Goal: Task Accomplishment & Management: Manage account settings

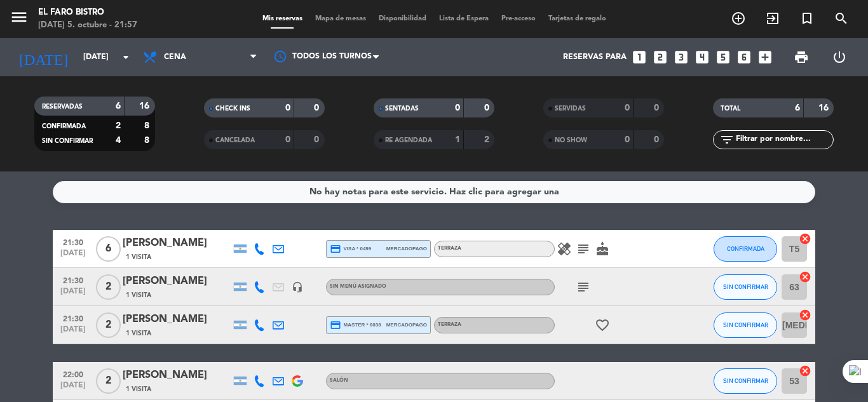
scroll to position [64, 0]
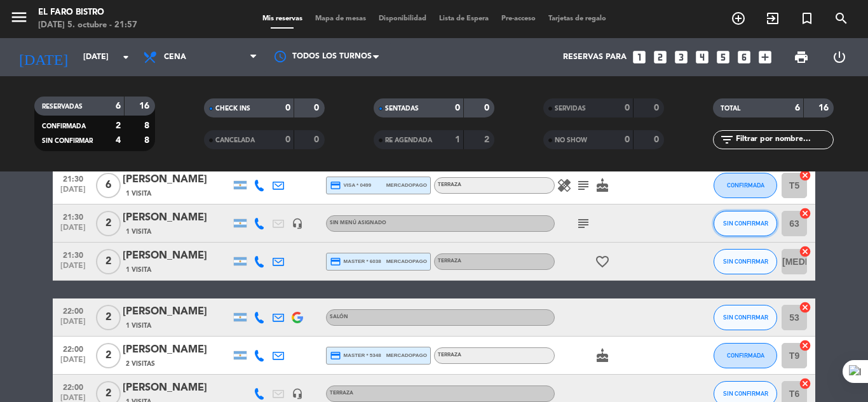
click at [748, 229] on button "SIN CONFIRMAR" at bounding box center [745, 223] width 64 height 25
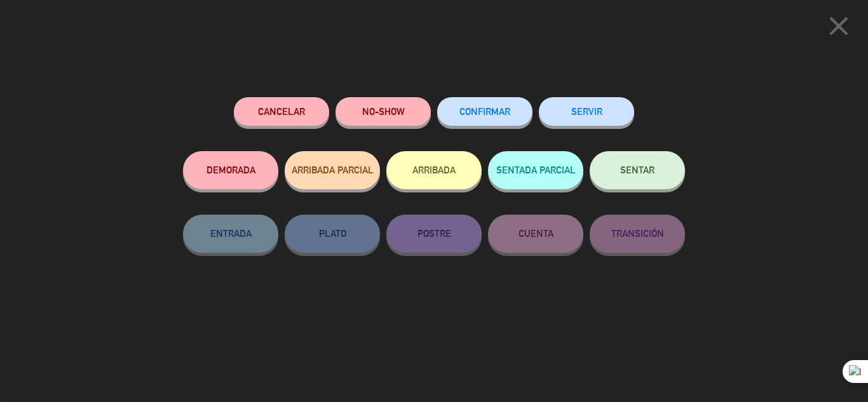
click at [663, 177] on button "SENTAR" at bounding box center [637, 170] width 95 height 38
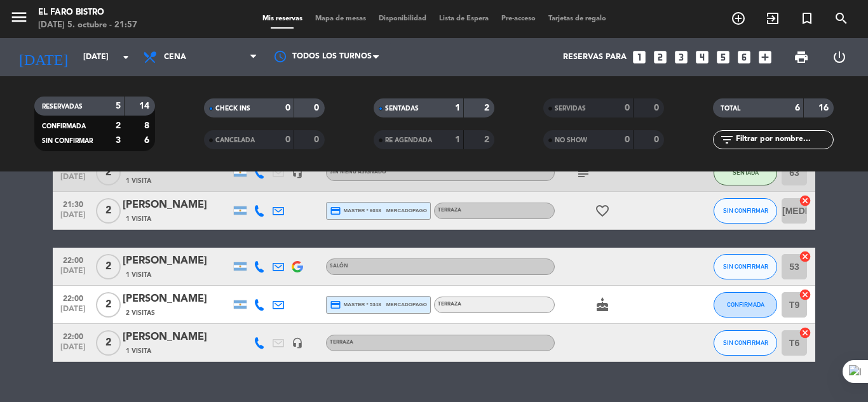
scroll to position [127, 0]
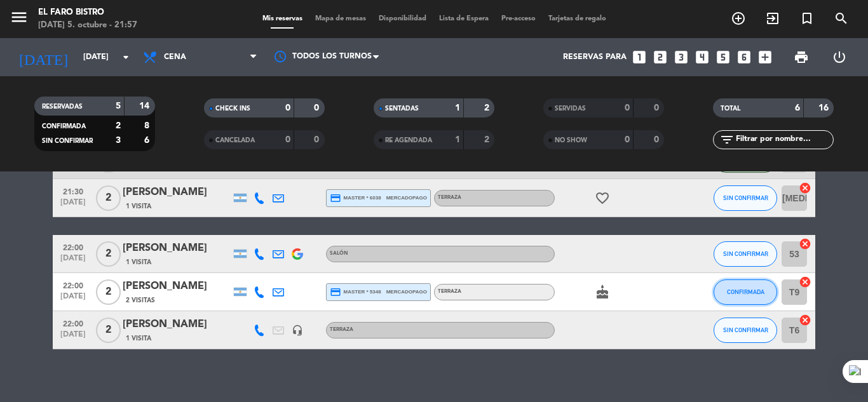
click at [759, 293] on span "CONFIRMADA" at bounding box center [745, 291] width 37 height 7
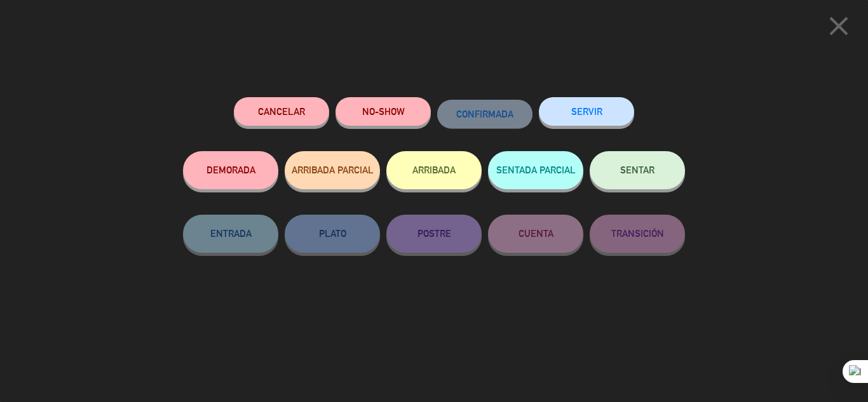
click at [670, 172] on button "SENTAR" at bounding box center [637, 170] width 95 height 38
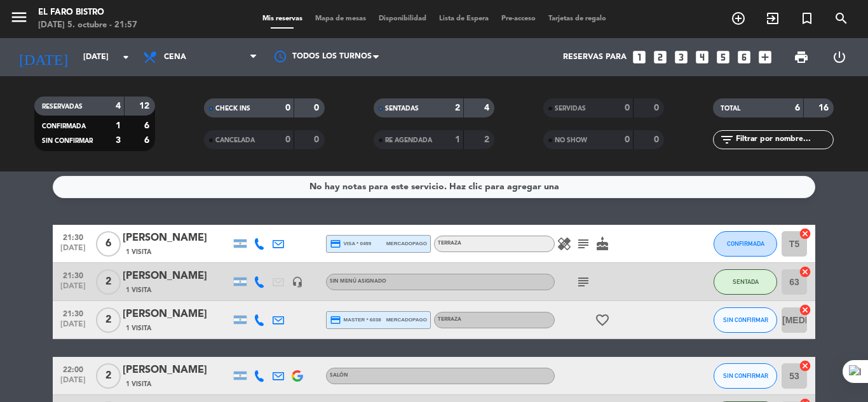
scroll to position [0, 0]
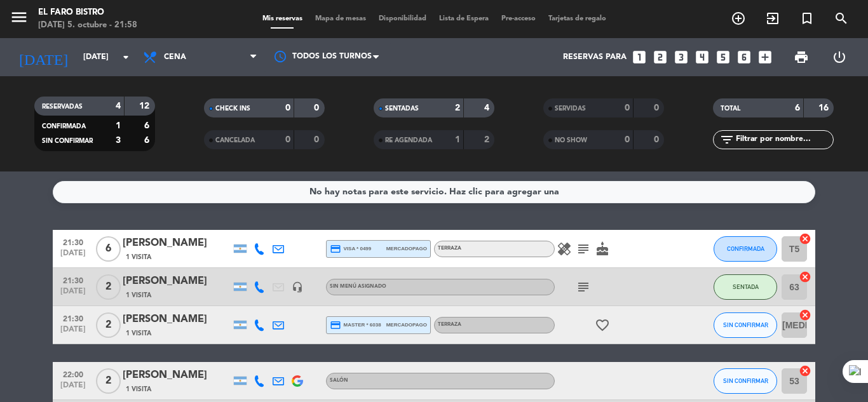
click at [584, 249] on icon "subject" at bounding box center [583, 248] width 15 height 15
click at [731, 325] on span "SIN CONFIRMAR" at bounding box center [745, 324] width 45 height 7
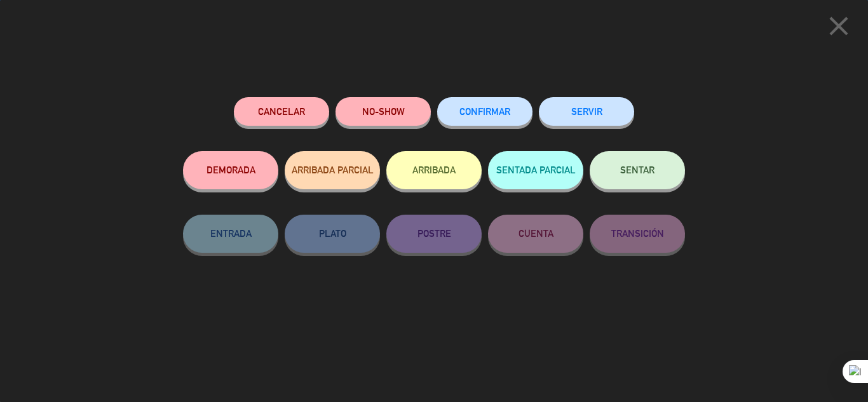
click at [645, 178] on button "SENTAR" at bounding box center [637, 170] width 95 height 38
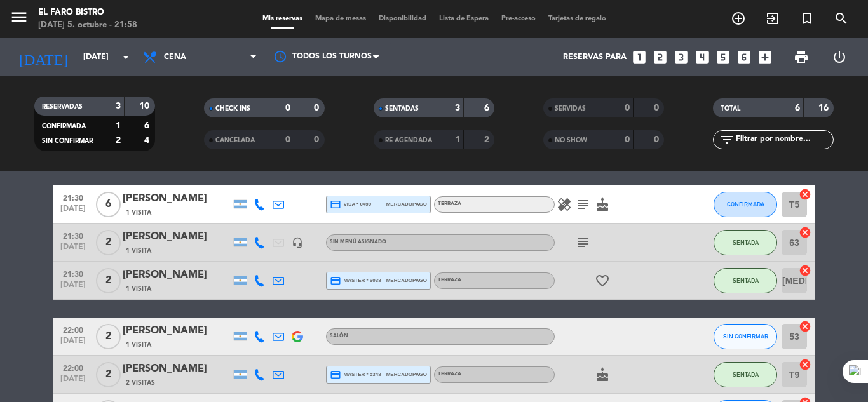
scroll to position [64, 0]
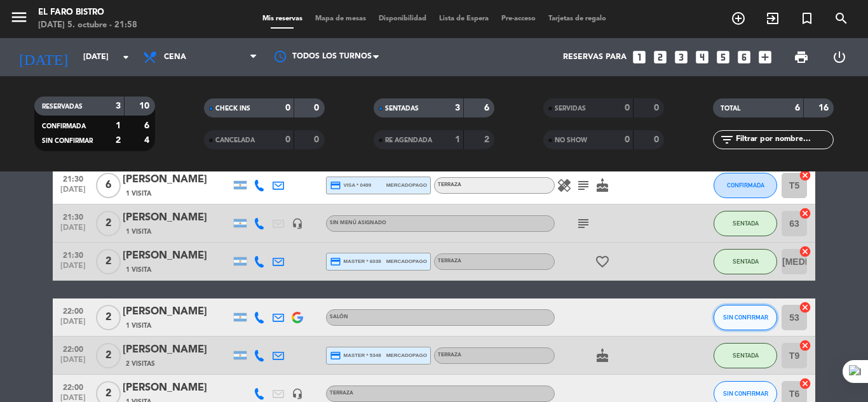
click at [742, 314] on span "SIN CONFIRMAR" at bounding box center [745, 317] width 45 height 7
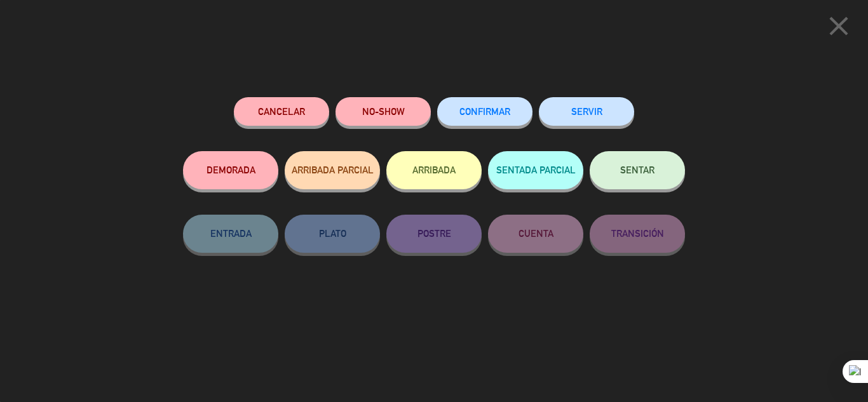
click at [647, 163] on button "SENTAR" at bounding box center [637, 170] width 95 height 38
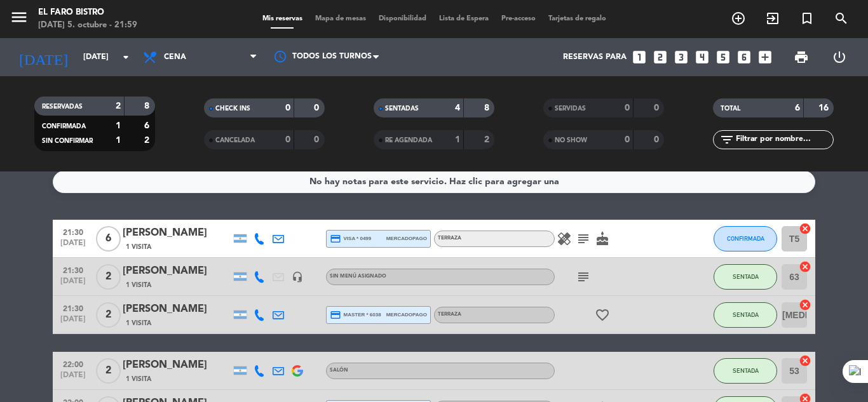
scroll to position [0, 0]
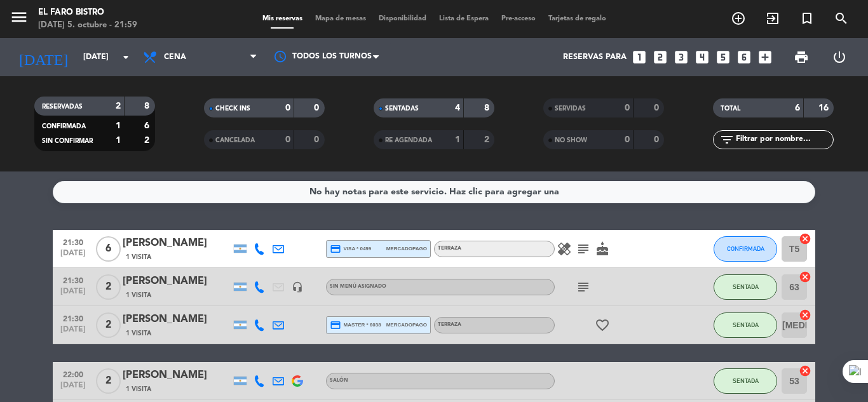
click at [252, 250] on div at bounding box center [259, 248] width 19 height 37
click at [255, 245] on icon at bounding box center [258, 248] width 11 height 11
click at [643, 248] on div "healing subject cake" at bounding box center [612, 248] width 114 height 37
click at [583, 252] on icon "subject" at bounding box center [583, 248] width 15 height 15
click at [568, 252] on icon "healing" at bounding box center [564, 248] width 15 height 15
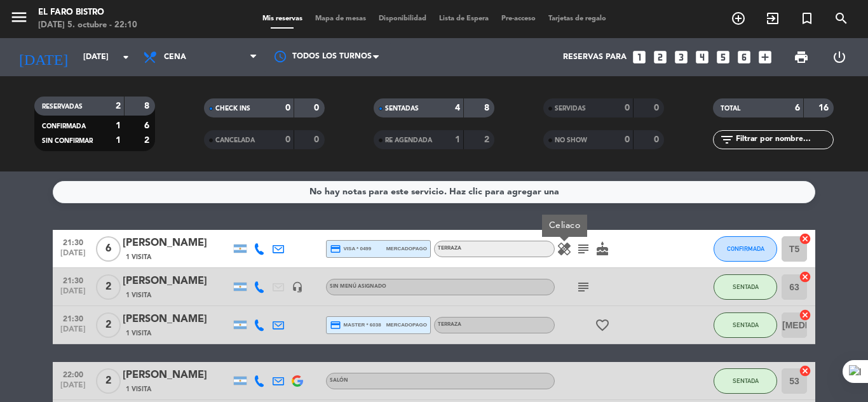
click at [568, 252] on icon "healing" at bounding box center [564, 248] width 15 height 15
click at [630, 236] on div "healing subject cake" at bounding box center [612, 248] width 114 height 37
click at [586, 291] on icon "subject" at bounding box center [583, 287] width 15 height 15
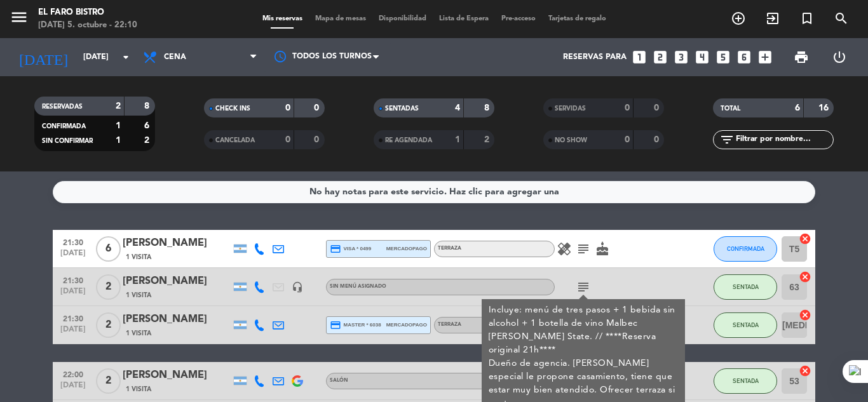
click at [586, 291] on icon "subject" at bounding box center [583, 287] width 15 height 15
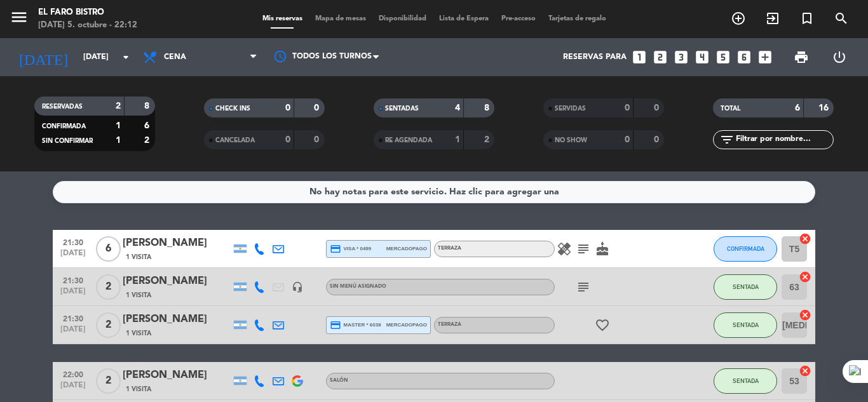
click at [649, 253] on div "healing subject cake" at bounding box center [612, 248] width 114 height 37
click at [839, 207] on div "No hay notas para este servicio. Haz clic para agregar una 21:30 [DATE] 6 [PERS…" at bounding box center [434, 287] width 868 height 231
click at [360, 161] on div "RESERVADAS 2 8 CONFIRMADA 1 6 SIN CONFIRMAR 1 2 CHECK INS 0 0 CANCELADA 0 0 SEN…" at bounding box center [434, 123] width 868 height 95
click at [443, 191] on div "No hay notas para este servicio. Haz clic para agregar una" at bounding box center [434, 192] width 250 height 15
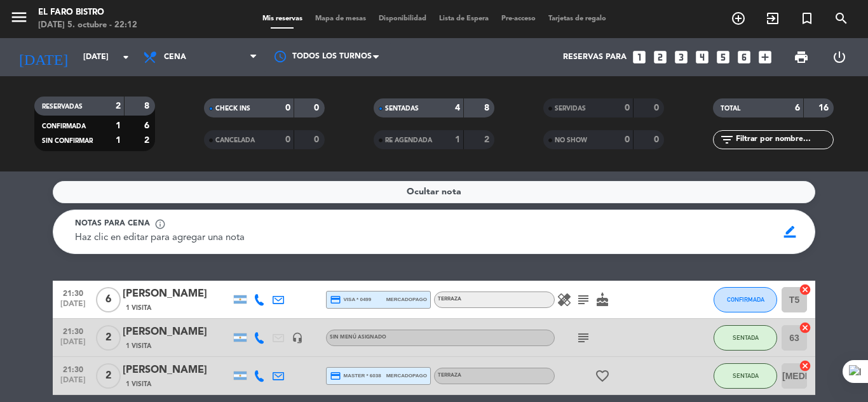
click at [443, 191] on span "Ocultar nota" at bounding box center [434, 192] width 55 height 15
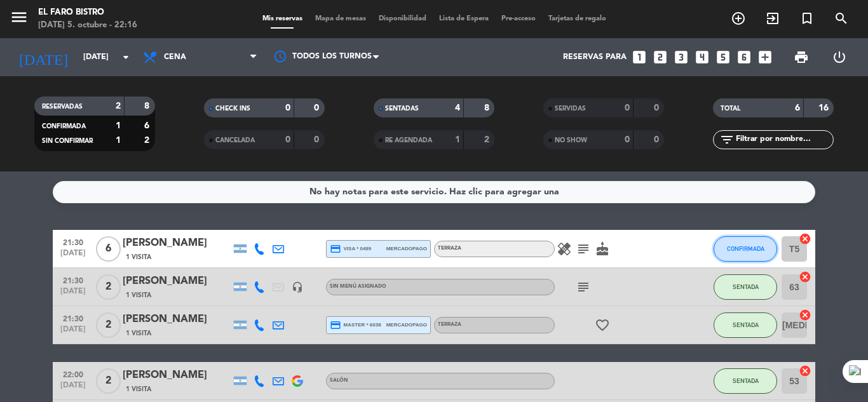
click at [733, 250] on span "CONFIRMADA" at bounding box center [745, 248] width 37 height 7
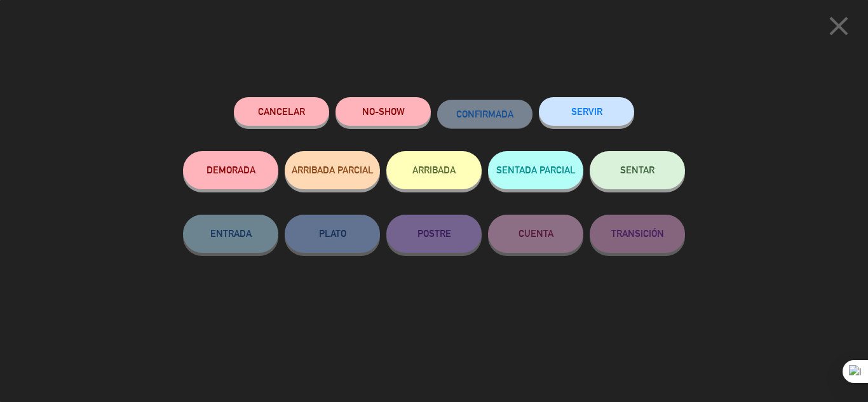
click at [646, 170] on span "SENTAR" at bounding box center [637, 170] width 34 height 11
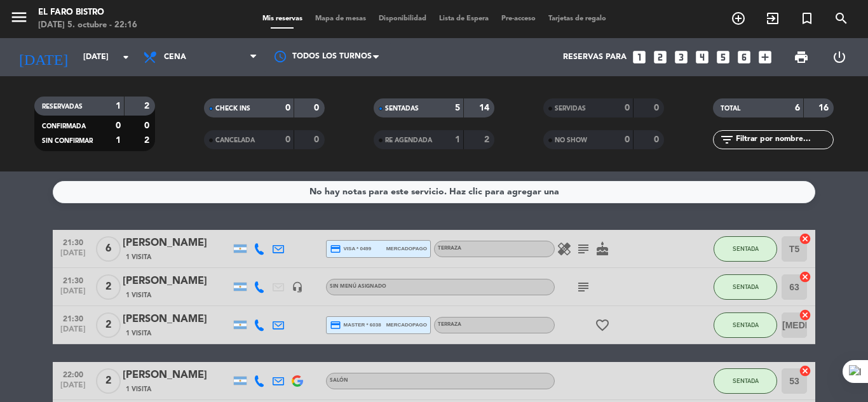
click at [580, 247] on icon "subject" at bounding box center [583, 248] width 15 height 15
click at [755, 242] on button "SENTADA" at bounding box center [745, 248] width 64 height 25
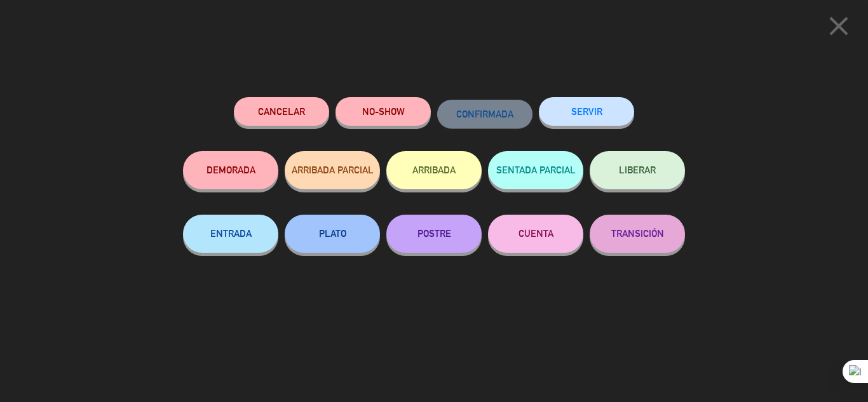
click at [602, 118] on button "SERVIR" at bounding box center [586, 111] width 95 height 29
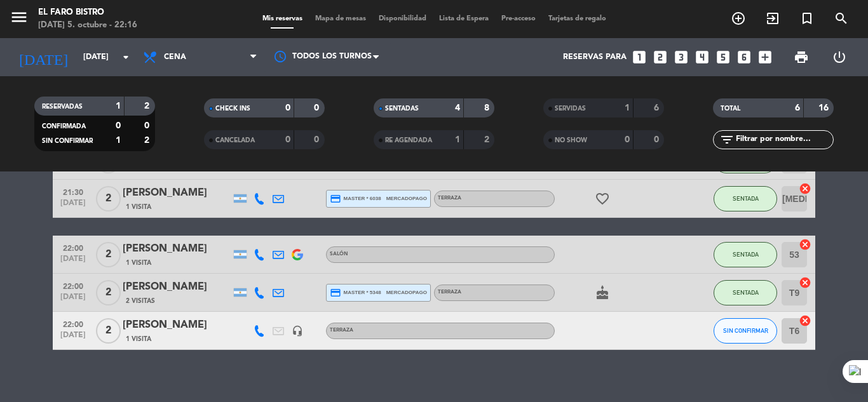
scroll to position [100, 0]
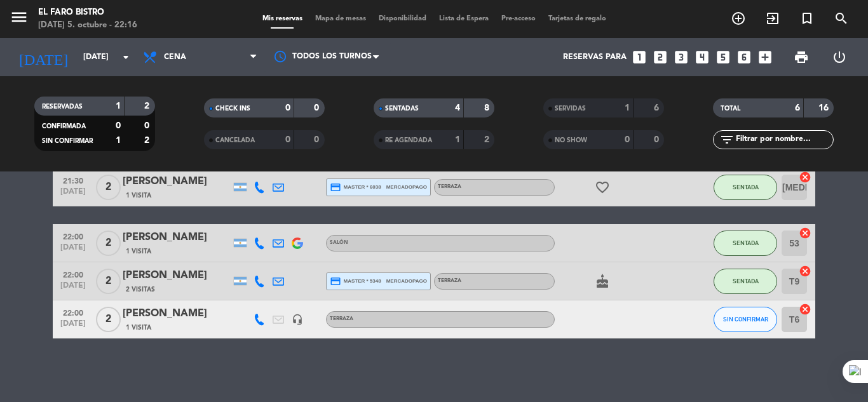
click at [640, 302] on div at bounding box center [612, 319] width 114 height 37
click at [758, 320] on span "SIN CONFIRMAR" at bounding box center [745, 319] width 45 height 7
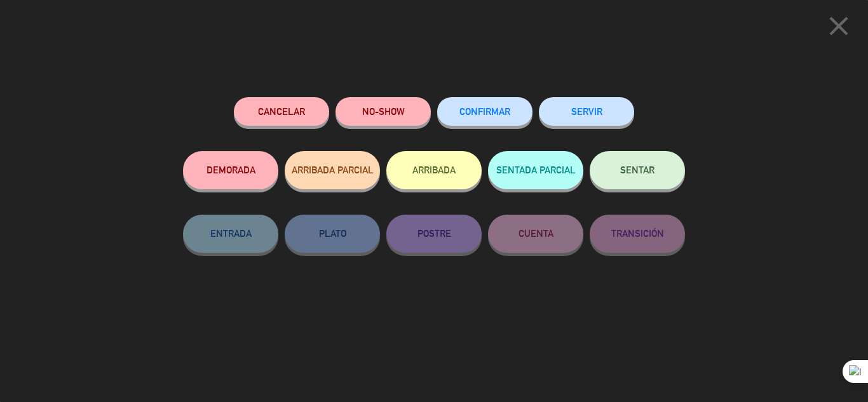
click at [405, 111] on button "NO-SHOW" at bounding box center [382, 111] width 95 height 29
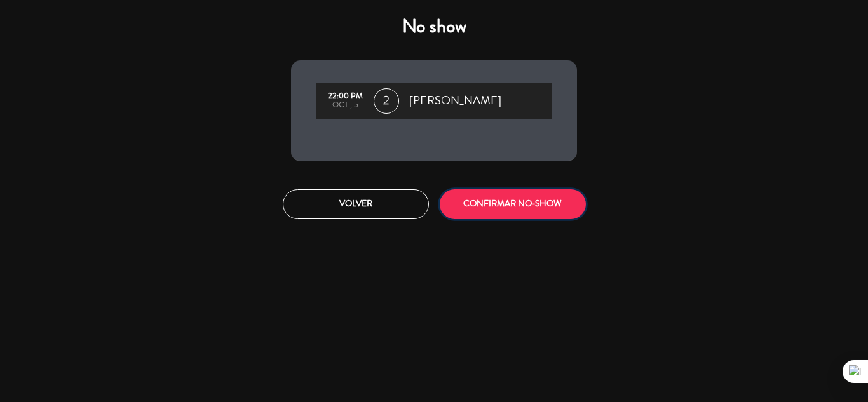
click at [510, 193] on button "CONFIRMAR NO-SHOW" at bounding box center [513, 204] width 146 height 30
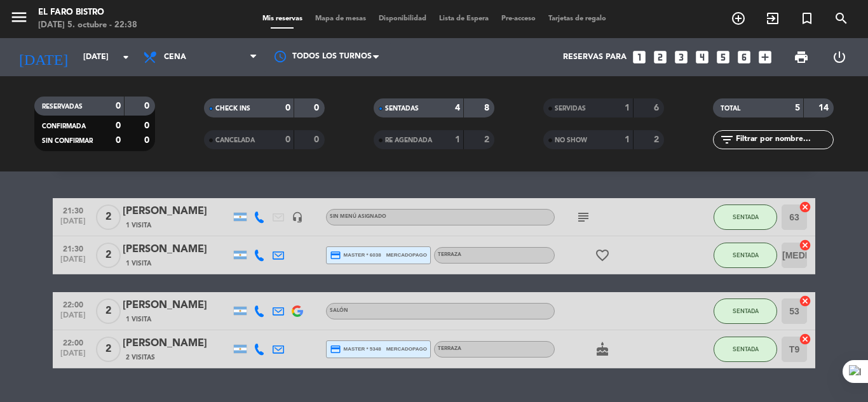
scroll to position [62, 0]
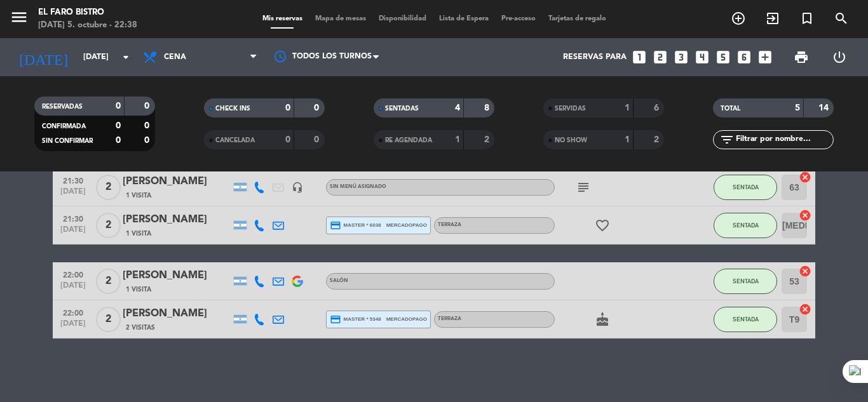
click at [299, 283] on img at bounding box center [297, 281] width 11 height 11
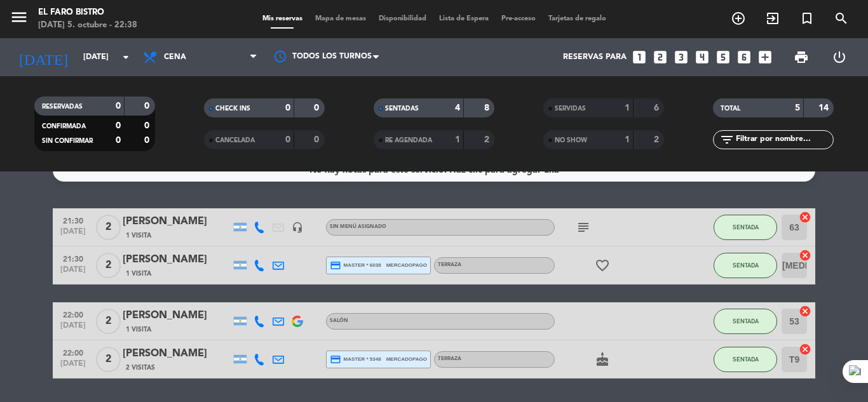
scroll to position [0, 0]
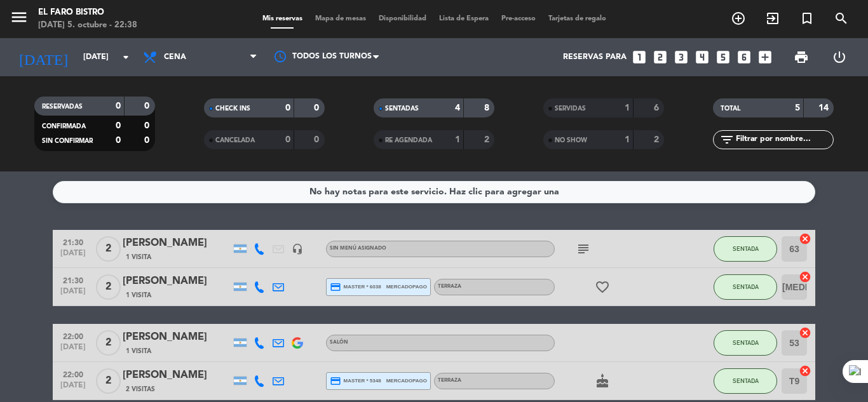
click at [298, 250] on icon "headset_mic" at bounding box center [297, 248] width 11 height 11
click at [297, 248] on icon "headset_mic" at bounding box center [297, 248] width 11 height 11
click at [334, 18] on span "Mapa de mesas" at bounding box center [341, 18] width 64 height 7
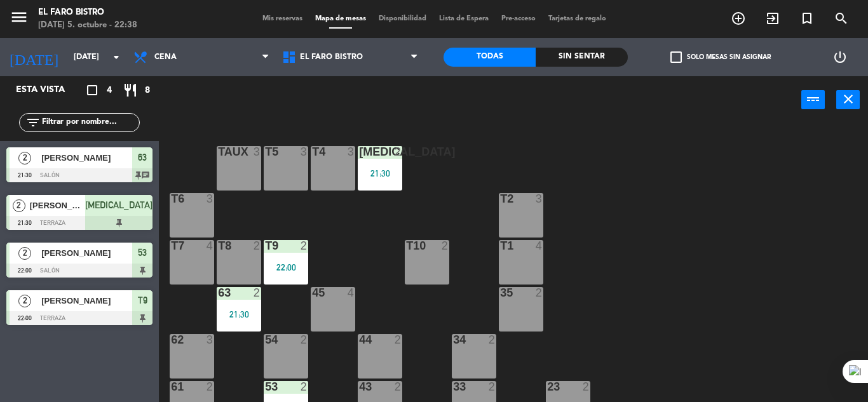
click at [147, 149] on div "63" at bounding box center [142, 157] width 20 height 21
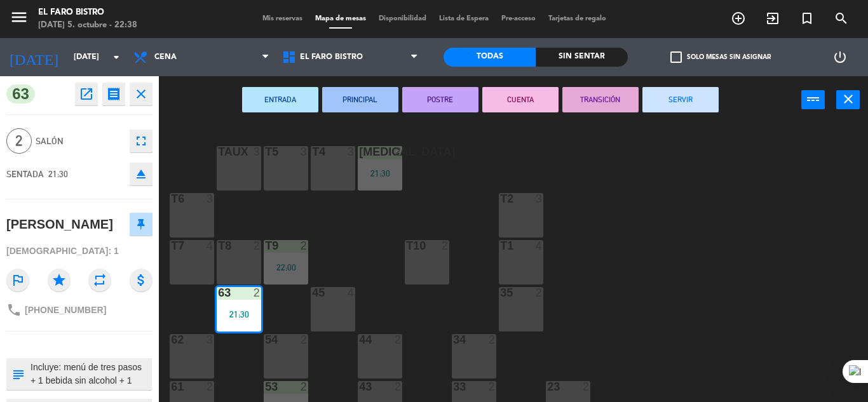
click at [646, 90] on button "SERVIR" at bounding box center [680, 99] width 76 height 25
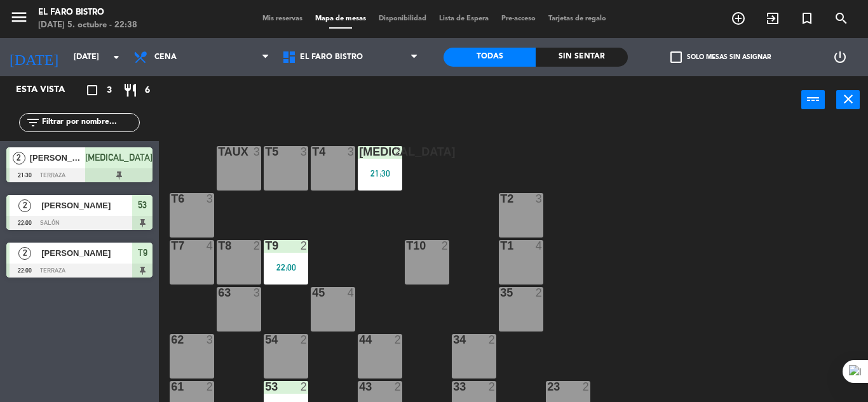
click at [144, 158] on span "[MEDICAL_DATA]" at bounding box center [118, 157] width 67 height 15
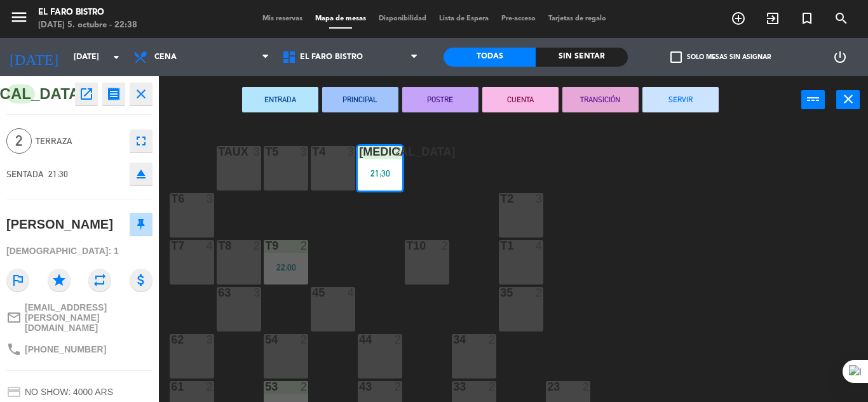
click at [680, 107] on button "SERVIR" at bounding box center [680, 99] width 76 height 25
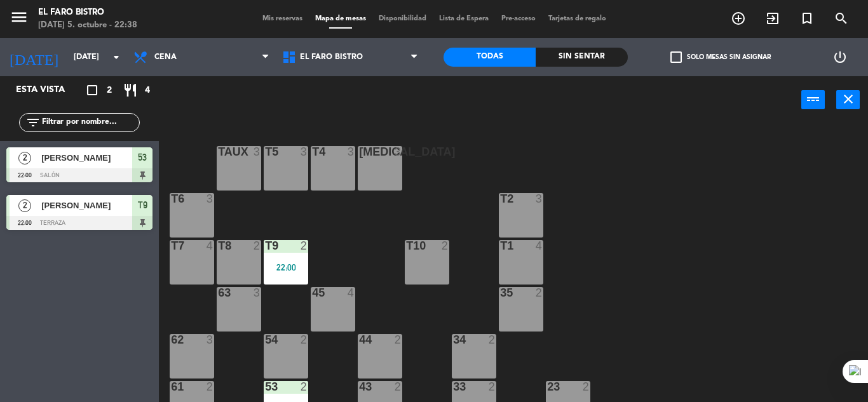
click at [145, 154] on span "53" at bounding box center [142, 157] width 9 height 15
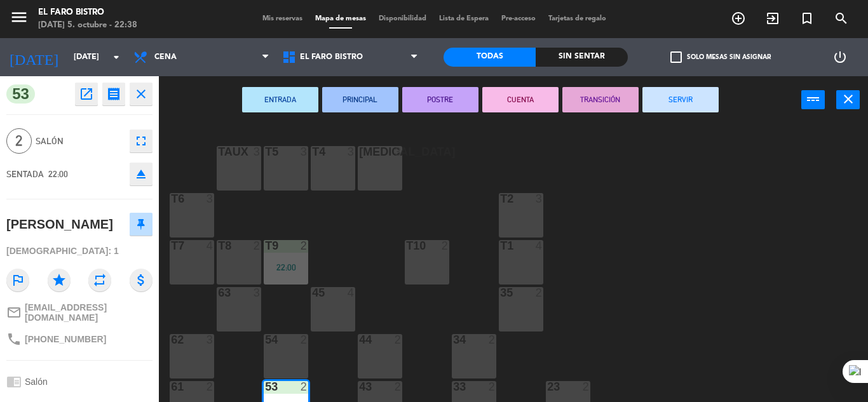
click at [705, 113] on div "ENTRADA PRINCIPAL POSTRE CUENTA TRANSICIÓN SERVIR power_input close" at bounding box center [480, 100] width 642 height 48
click at [695, 102] on button "SERVIR" at bounding box center [680, 99] width 76 height 25
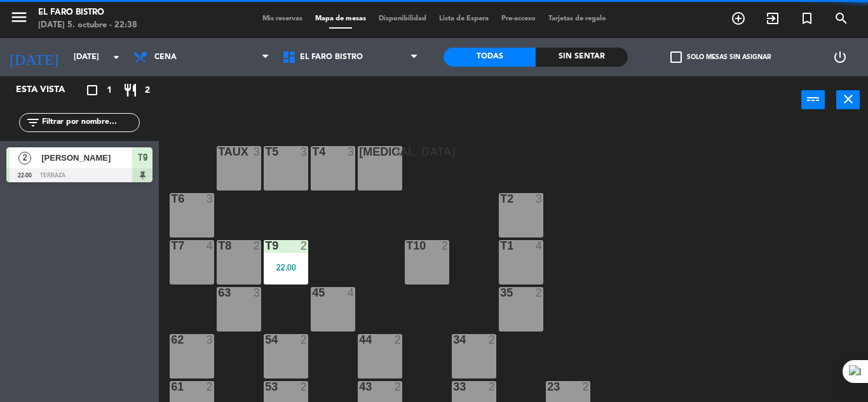
click at [146, 154] on span "T9" at bounding box center [143, 157] width 10 height 15
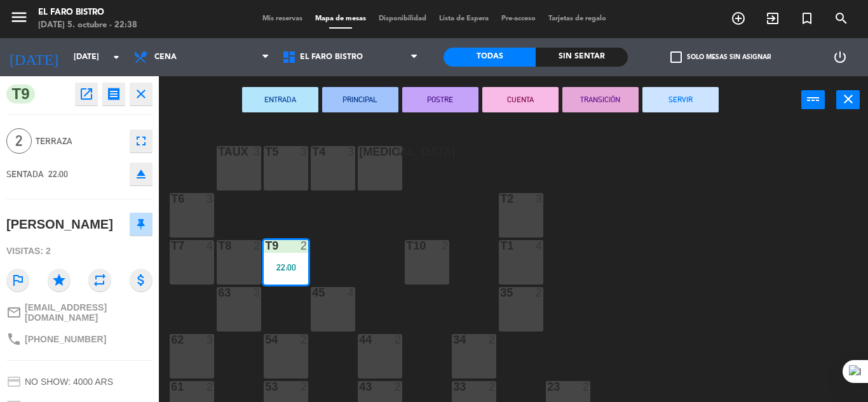
click at [662, 97] on button "SERVIR" at bounding box center [680, 99] width 76 height 25
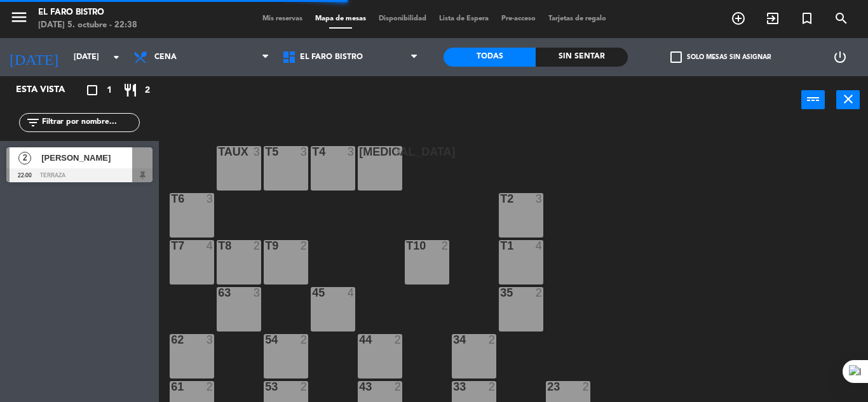
click at [272, 22] on span "Mis reservas" at bounding box center [282, 18] width 53 height 7
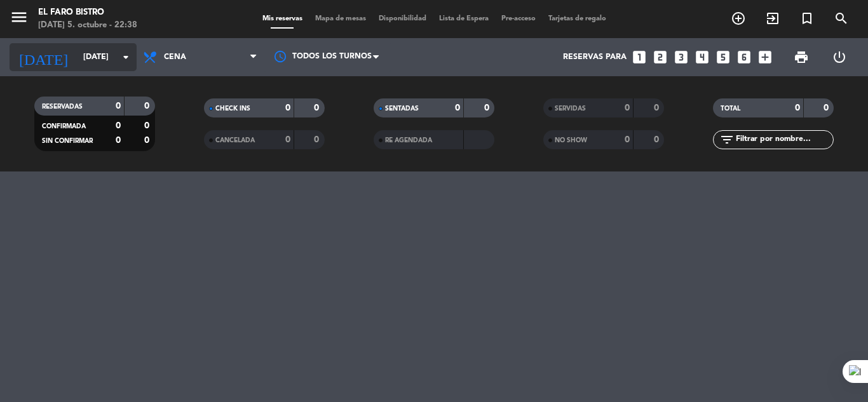
click at [62, 44] on div "[DATE] [DATE] arrow_drop_down" at bounding box center [73, 57] width 127 height 28
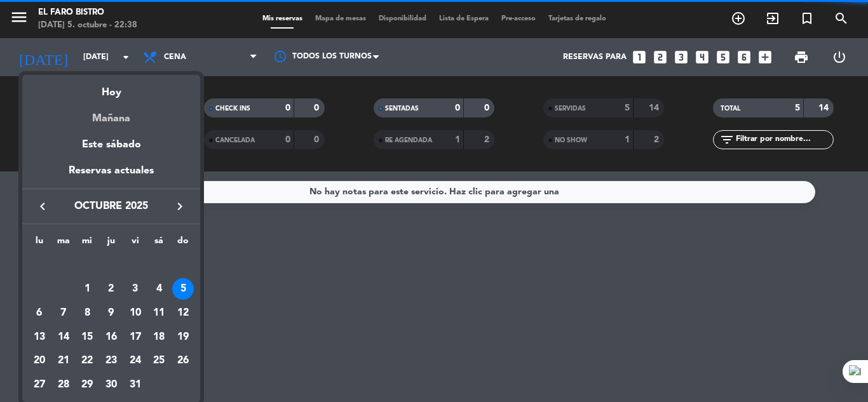
click at [92, 107] on div "Mañana" at bounding box center [111, 114] width 178 height 26
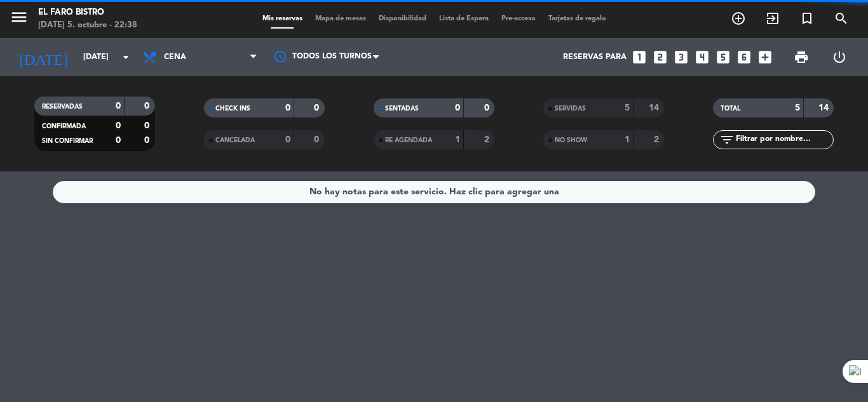
type input "[DATE]"
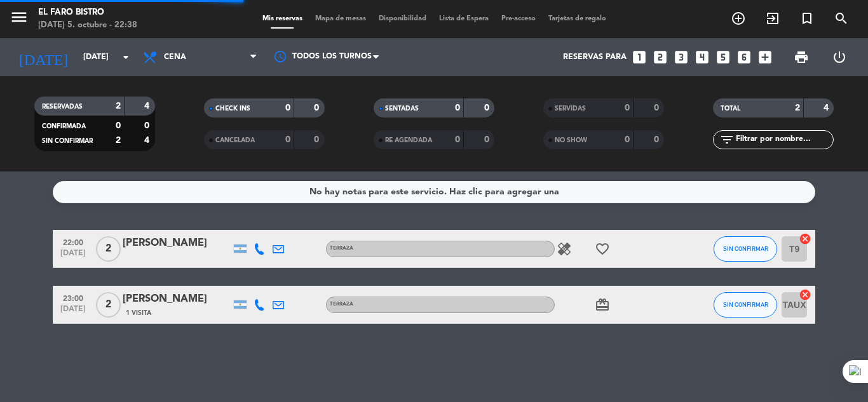
click at [194, 60] on span "Cena" at bounding box center [200, 57] width 127 height 28
click at [206, 115] on div "menu El Faro Bistro [DATE] 5. octubre - 22:38 Mis reservas Mapa de mesas Dispon…" at bounding box center [434, 86] width 868 height 172
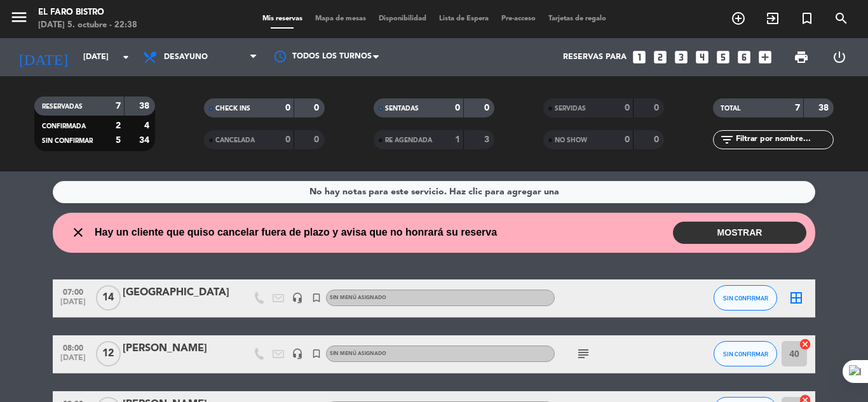
click at [726, 233] on button "MOSTRAR" at bounding box center [739, 233] width 133 height 22
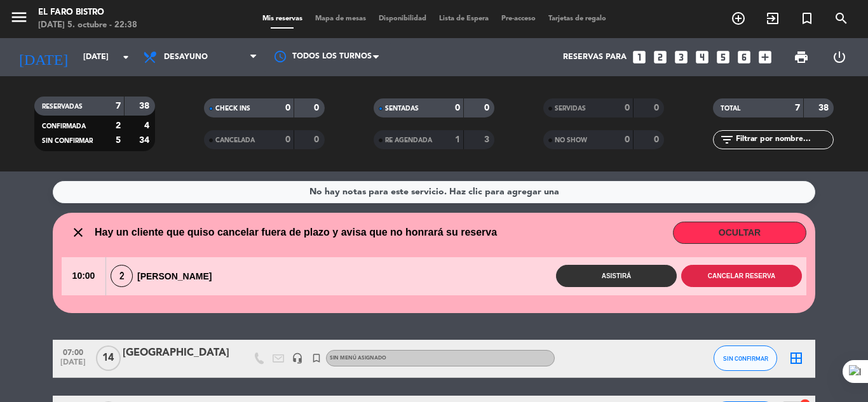
click at [732, 272] on button "Cancelar reserva" at bounding box center [741, 276] width 121 height 22
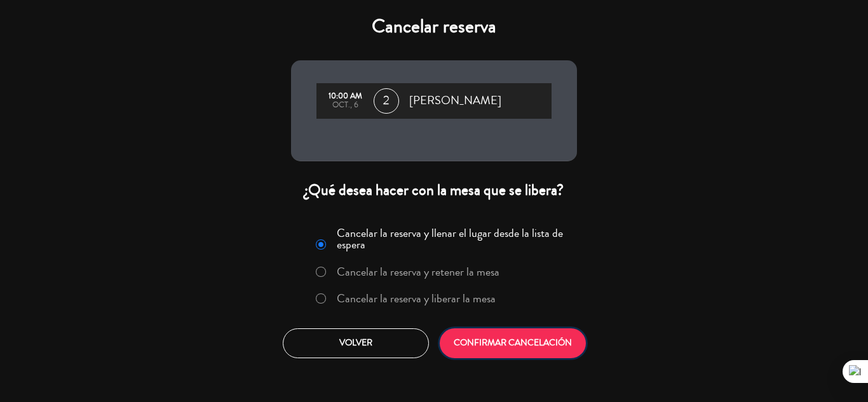
click at [536, 341] on button "CONFIRMAR CANCELACIÓN" at bounding box center [513, 343] width 146 height 30
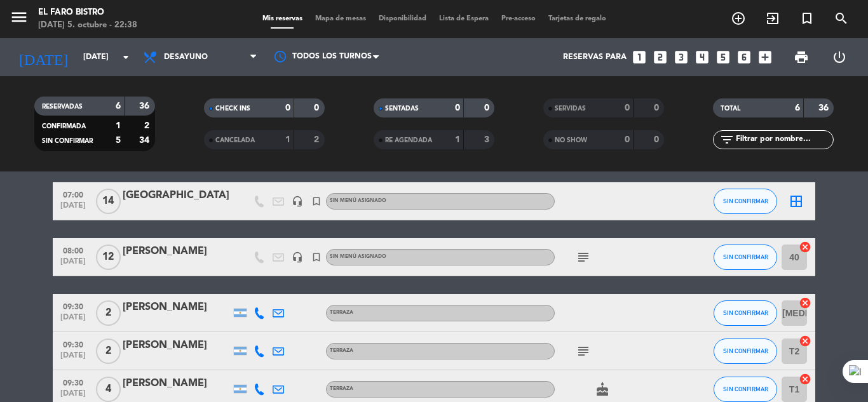
scroll to position [46, 0]
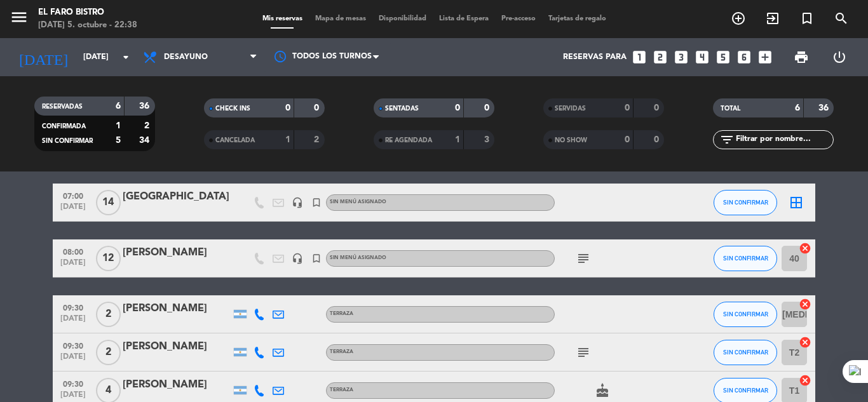
click at [586, 259] on icon "subject" at bounding box center [583, 258] width 15 height 15
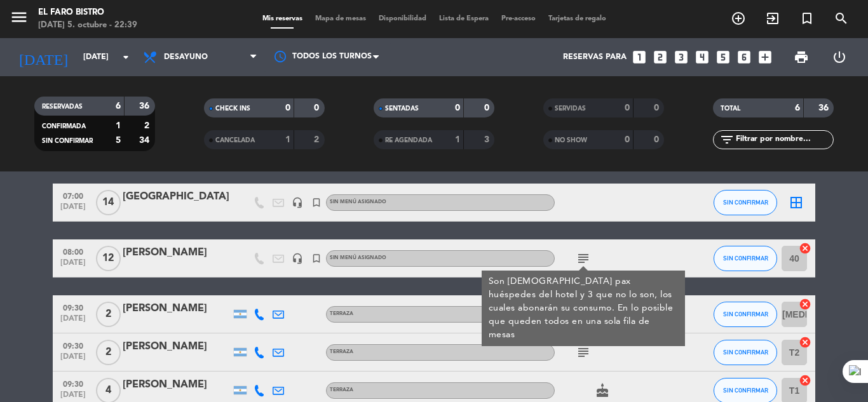
click at [297, 258] on icon "headset_mic" at bounding box center [297, 258] width 11 height 11
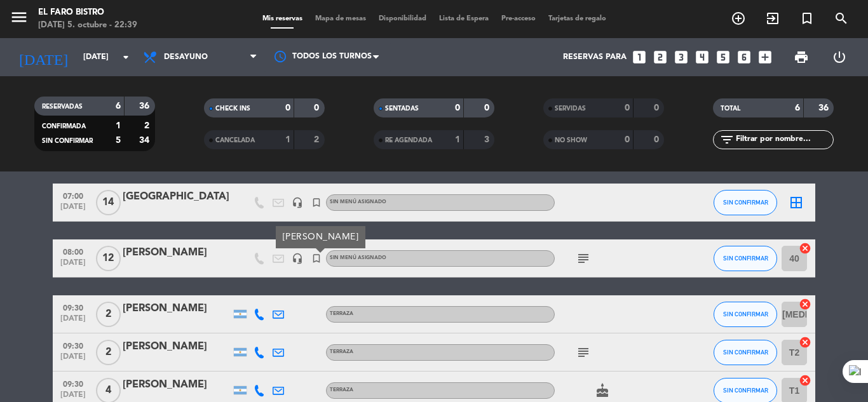
click at [297, 258] on icon "headset_mic" at bounding box center [297, 258] width 11 height 11
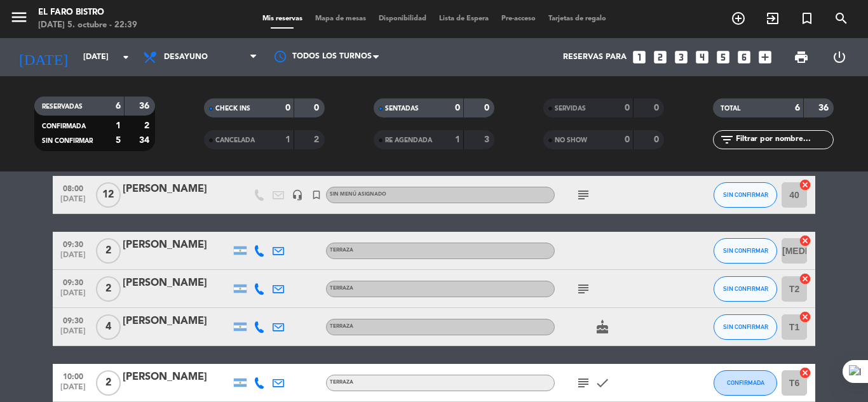
click at [586, 289] on icon "subject" at bounding box center [583, 288] width 15 height 15
click at [628, 265] on div at bounding box center [612, 250] width 114 height 37
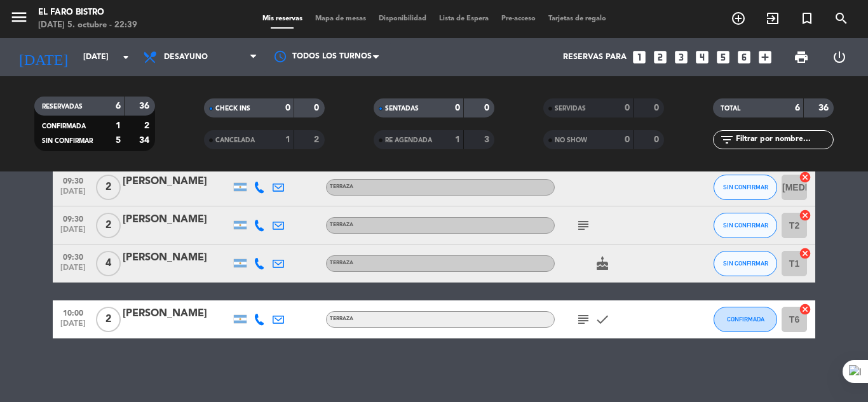
click at [586, 319] on icon "subject" at bounding box center [583, 319] width 15 height 15
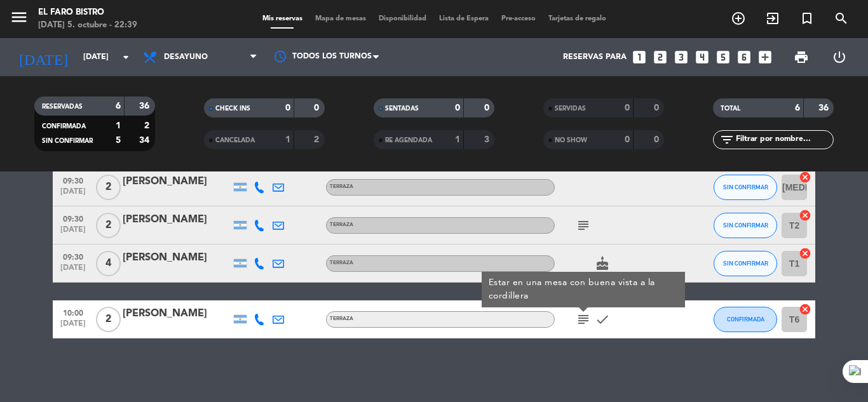
click at [586, 319] on icon "subject" at bounding box center [583, 319] width 15 height 15
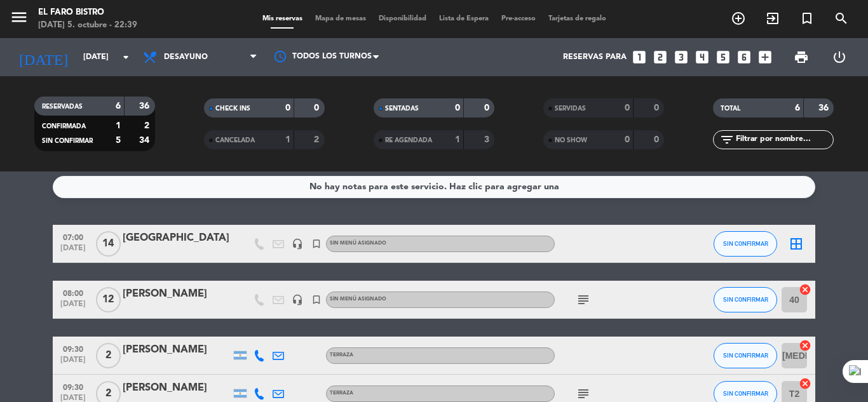
scroll to position [0, 0]
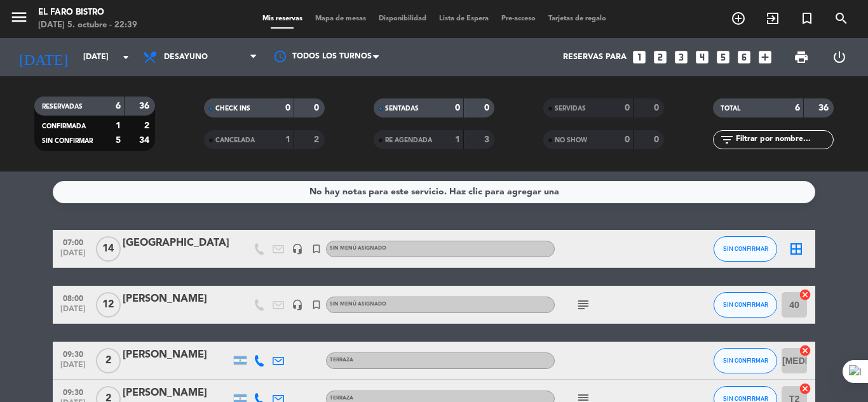
drag, startPoint x: 611, startPoint y: 269, endPoint x: 591, endPoint y: 346, distance: 78.9
click at [591, 346] on div "07:00 [DATE] DESAYUNO HOTEL headset_mic turned_in_not Sin menú asignado SIN CON…" at bounding box center [434, 371] width 762 height 282
click at [607, 329] on div "07:00 [DATE] DESAYUNO HOTEL headset_mic turned_in_not Sin menú asignado SIN CON…" at bounding box center [434, 371] width 762 height 282
click at [619, 257] on div at bounding box center [612, 248] width 114 height 37
